Goal: Task Accomplishment & Management: Manage account settings

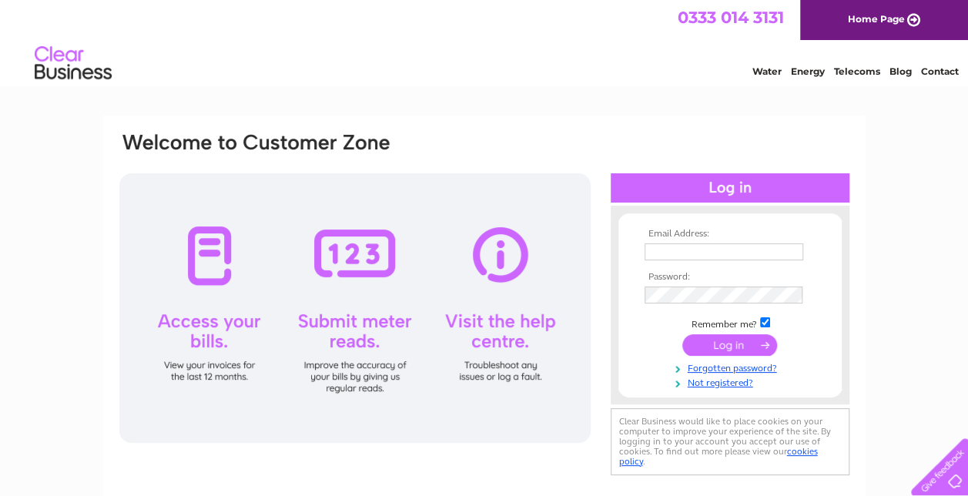
type input "susanmac1234@hotmail.co.uk"
click at [741, 344] on input "submit" at bounding box center [729, 345] width 95 height 22
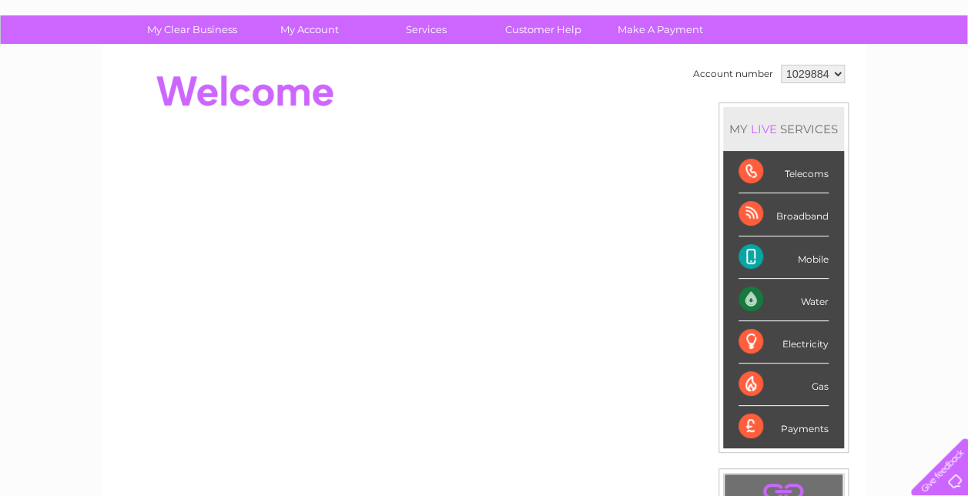
scroll to position [77, 0]
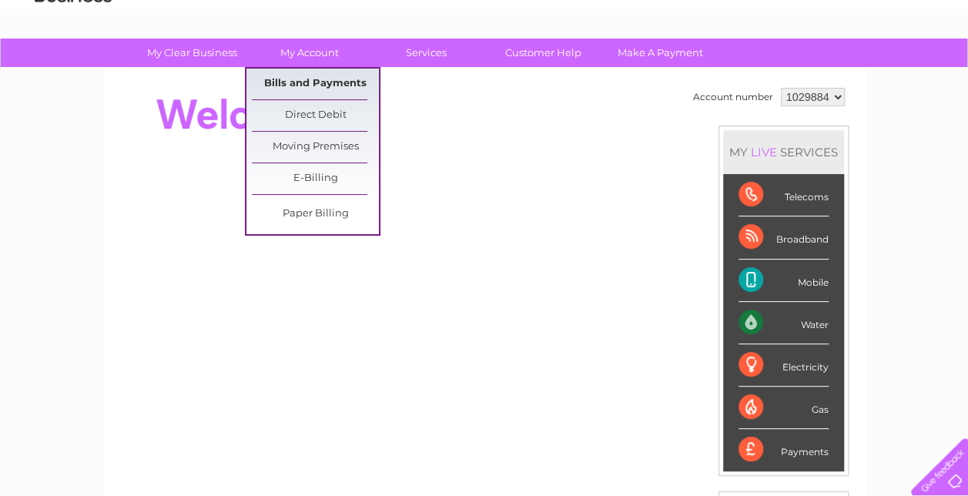
click at [320, 82] on link "Bills and Payments" at bounding box center [315, 84] width 127 height 31
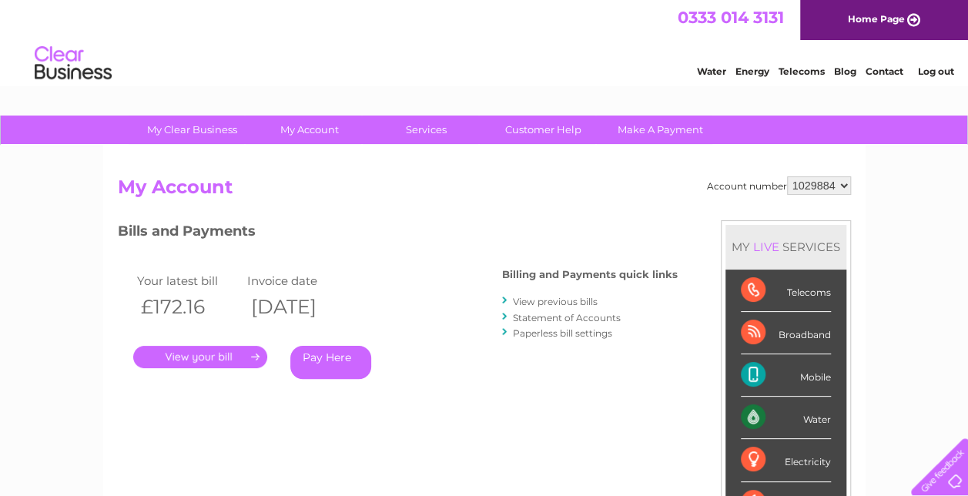
click at [202, 357] on link "." at bounding box center [200, 357] width 134 height 22
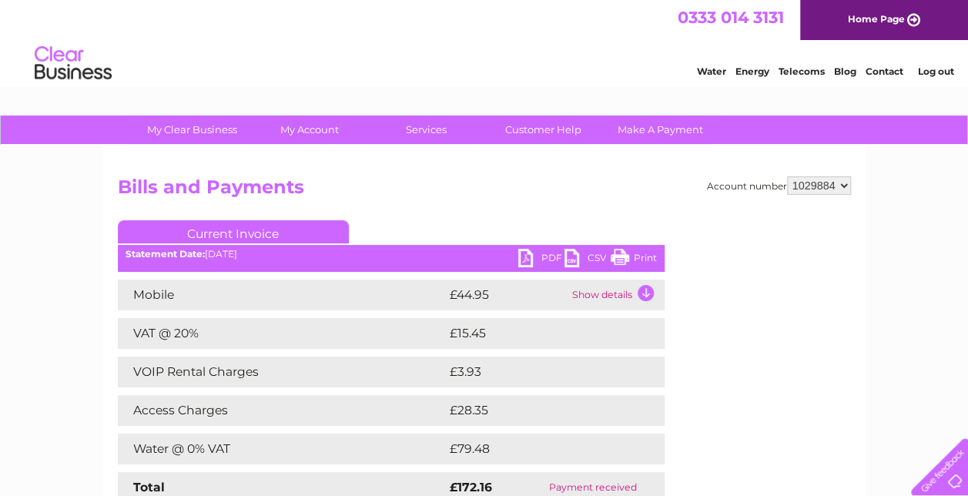
click at [574, 256] on link "CSV" at bounding box center [588, 260] width 46 height 22
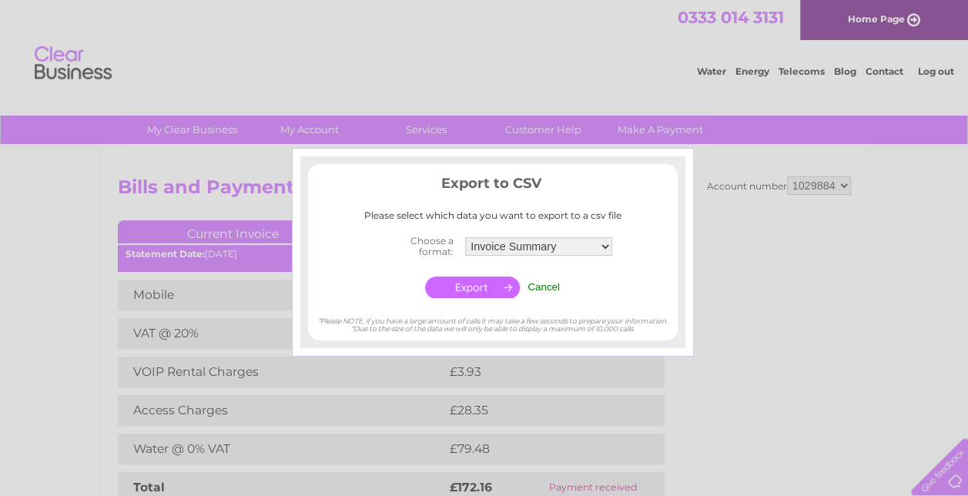
click at [548, 287] on input "Cancel" at bounding box center [544, 287] width 32 height 12
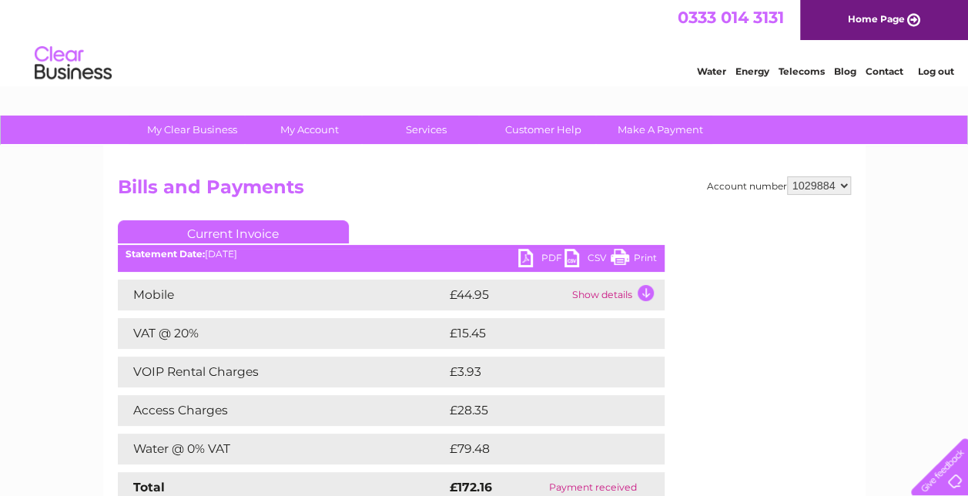
click at [536, 260] on link "PDF" at bounding box center [541, 260] width 46 height 22
click at [523, 260] on link "PDF" at bounding box center [541, 260] width 46 height 22
click at [545, 257] on link "PDF" at bounding box center [541, 260] width 46 height 22
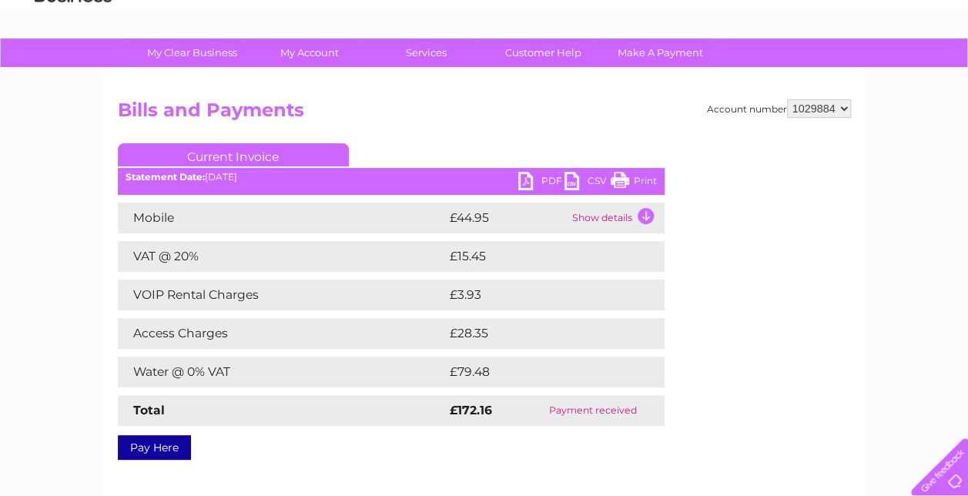
click at [644, 215] on td "Show details" at bounding box center [616, 218] width 96 height 31
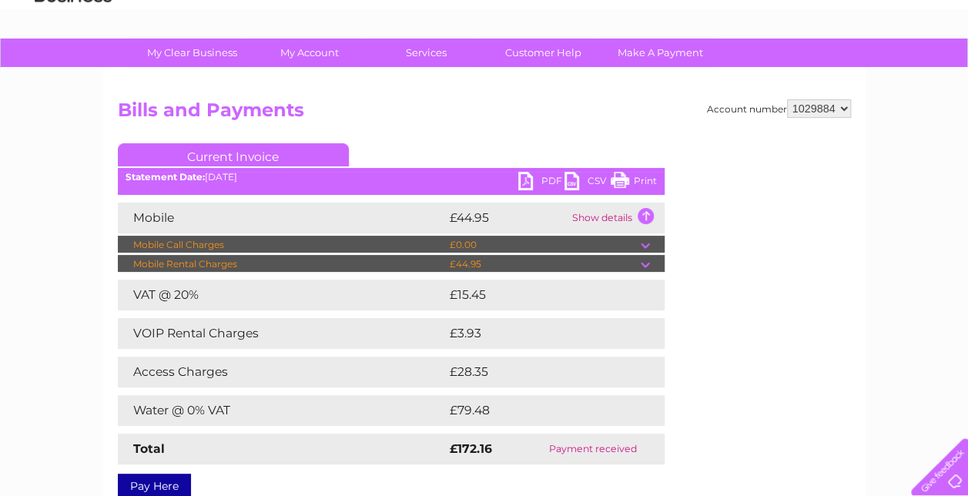
click at [608, 379] on td "£28.35" at bounding box center [539, 372] width 187 height 31
click at [616, 182] on link "Print" at bounding box center [634, 183] width 46 height 22
click at [527, 180] on link "PDF" at bounding box center [541, 183] width 46 height 22
